Goal: Use online tool/utility: Utilize a website feature to perform a specific function

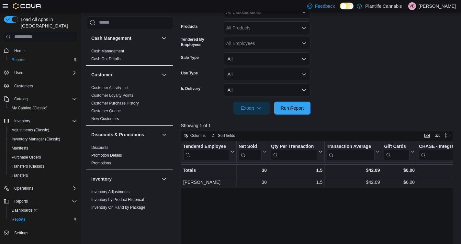
scroll to position [350, 0]
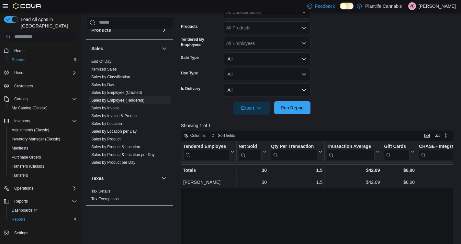
click at [279, 110] on span "Run Report" at bounding box center [292, 107] width 28 height 13
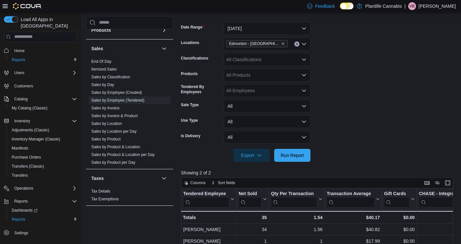
scroll to position [94, 0]
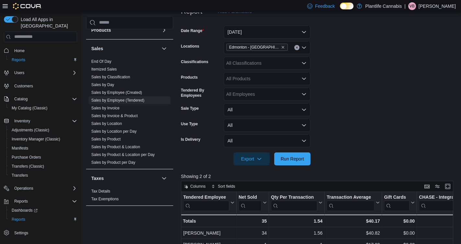
click at [266, 67] on div "All Classifications" at bounding box center [267, 63] width 87 height 13
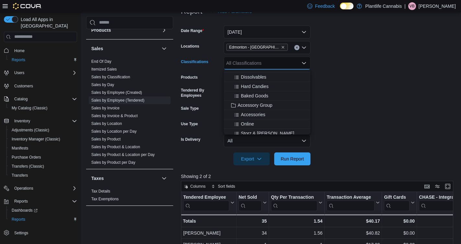
scroll to position [65, 0]
click at [264, 104] on span "Accessory Group" at bounding box center [255, 103] width 35 height 6
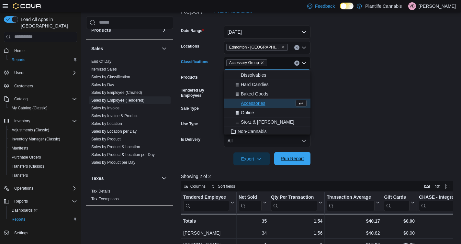
click at [301, 160] on span "Run Report" at bounding box center [292, 158] width 23 height 6
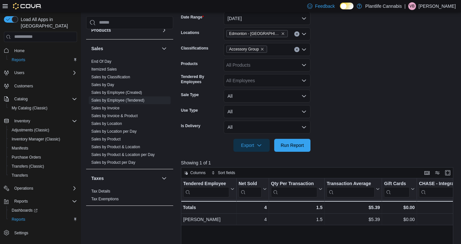
scroll to position [95, 0]
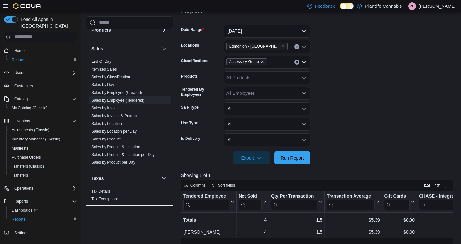
click at [300, 61] on div "Accessory Group" at bounding box center [267, 62] width 87 height 13
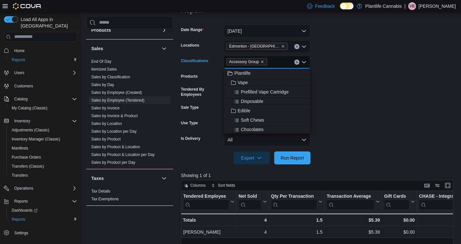
click at [300, 61] on div "Accessory Group" at bounding box center [267, 62] width 87 height 13
click at [298, 61] on button "Clear input" at bounding box center [296, 62] width 5 height 5
click at [285, 161] on span "Run Report" at bounding box center [292, 157] width 28 height 13
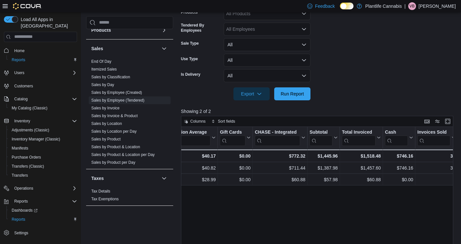
scroll to position [0, 166]
